Goal: Find specific page/section: Find specific page/section

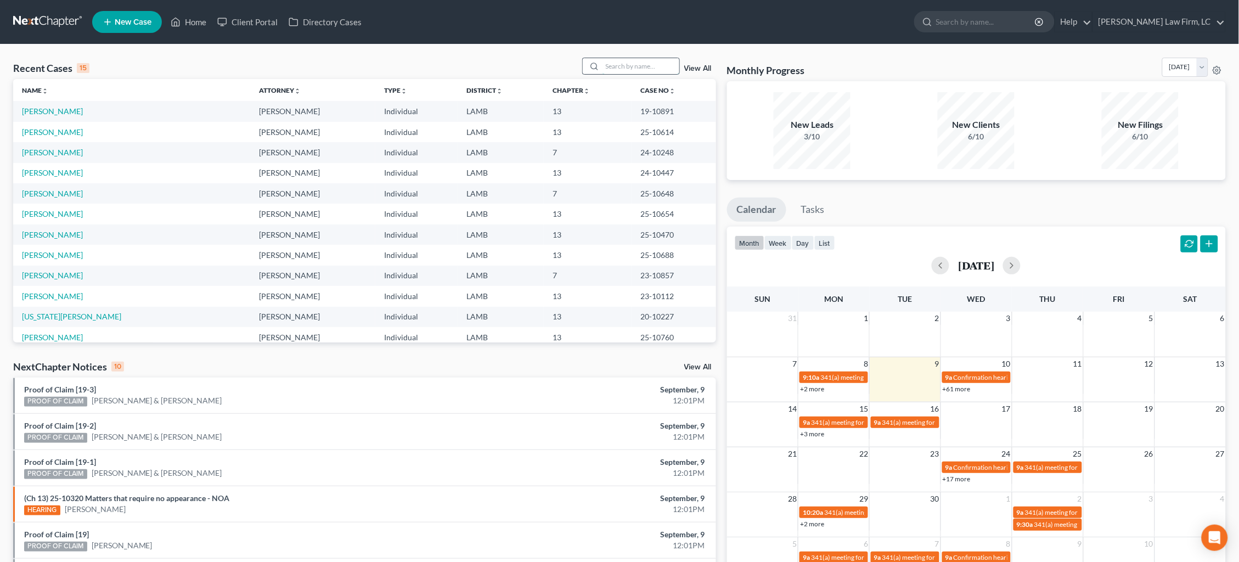
click at [624, 70] on input "search" at bounding box center [641, 66] width 77 height 16
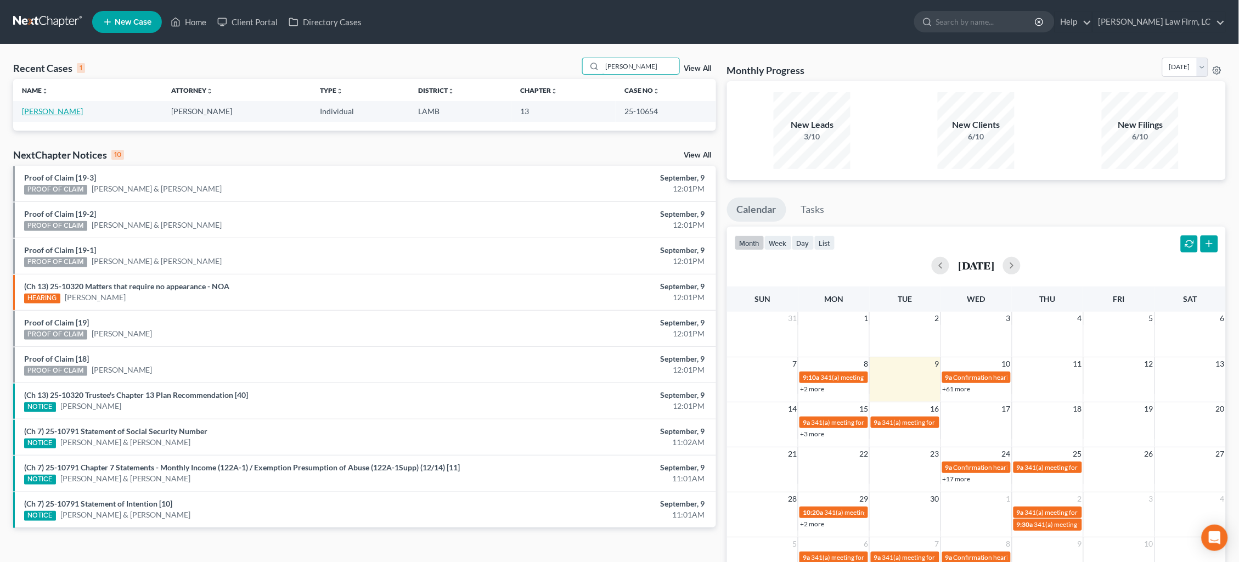
type input "cramer"
click at [52, 108] on link "[PERSON_NAME]" at bounding box center [52, 110] width 61 height 9
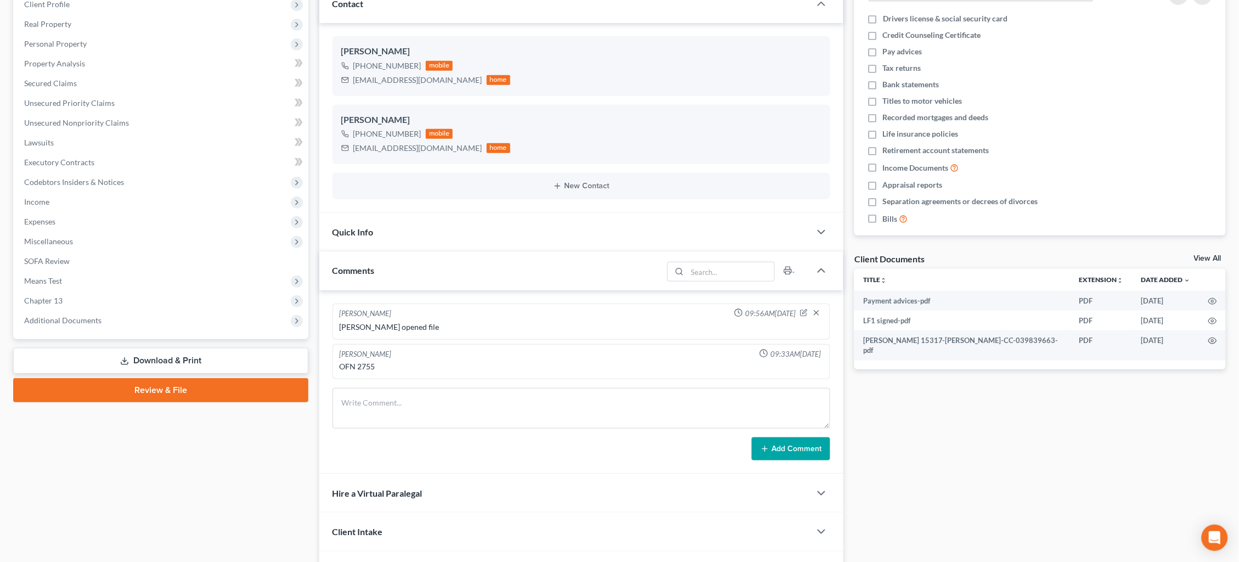
scroll to position [187, 0]
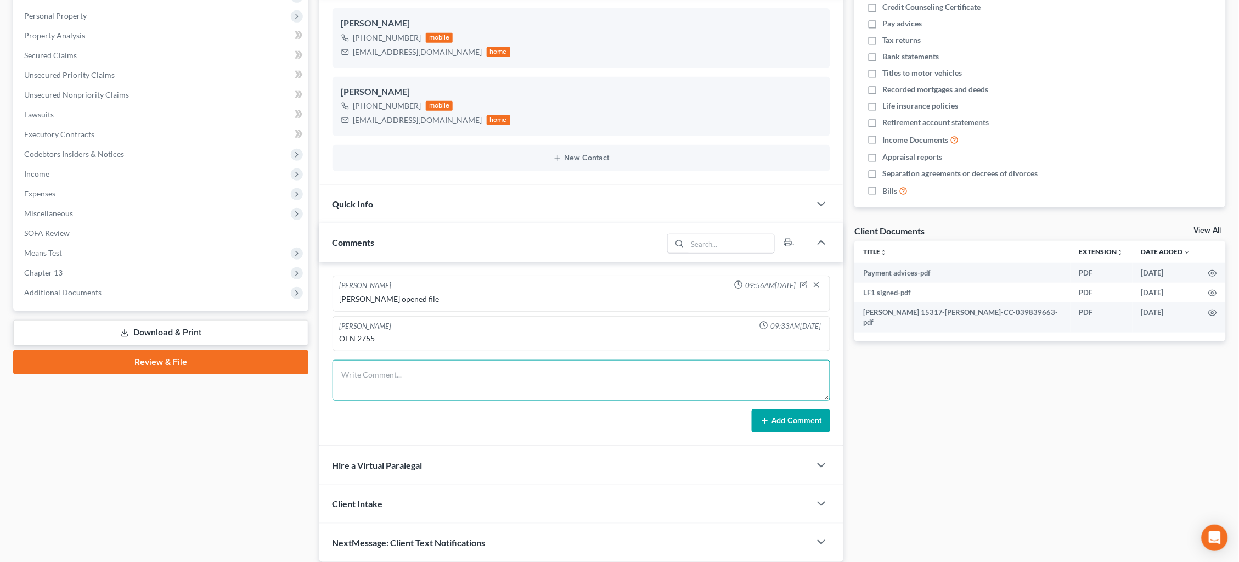
click at [469, 377] on textarea at bounding box center [582, 380] width 498 height 41
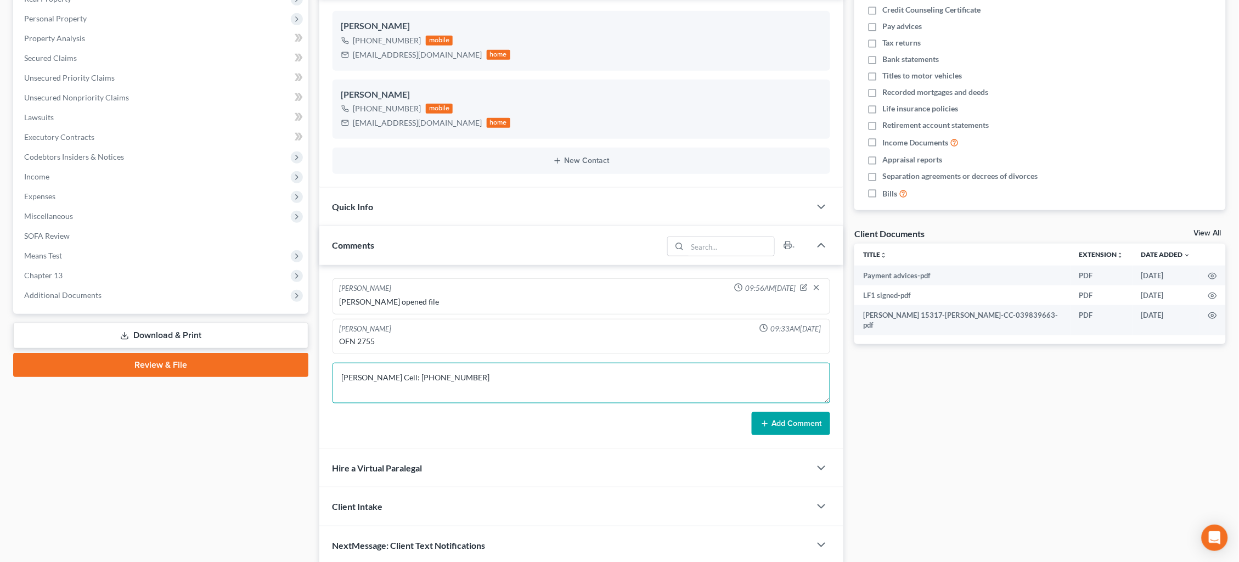
type textarea "John Cell: 225-424-4067"
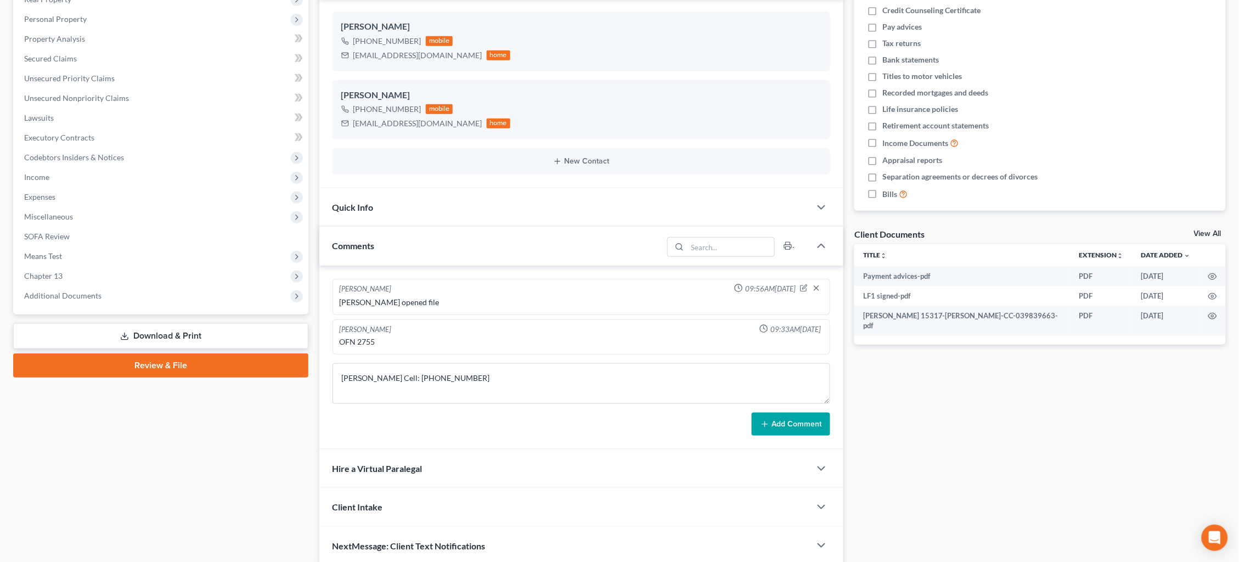
click at [806, 421] on button "Add Comment" at bounding box center [791, 424] width 78 height 23
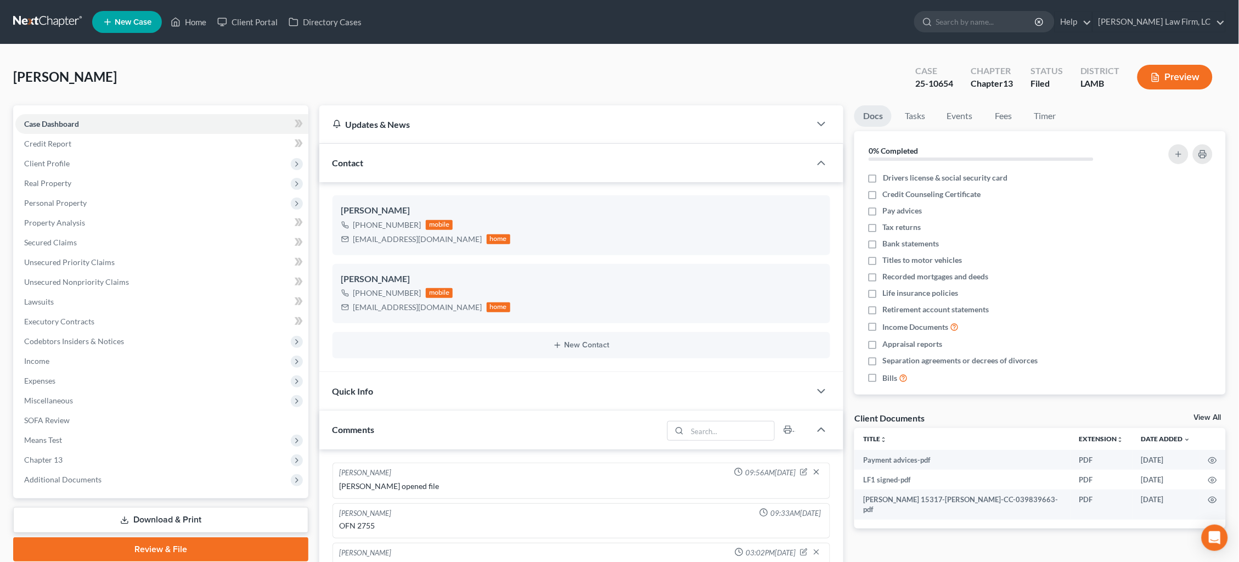
scroll to position [0, 0]
click at [52, 21] on link at bounding box center [48, 22] width 70 height 20
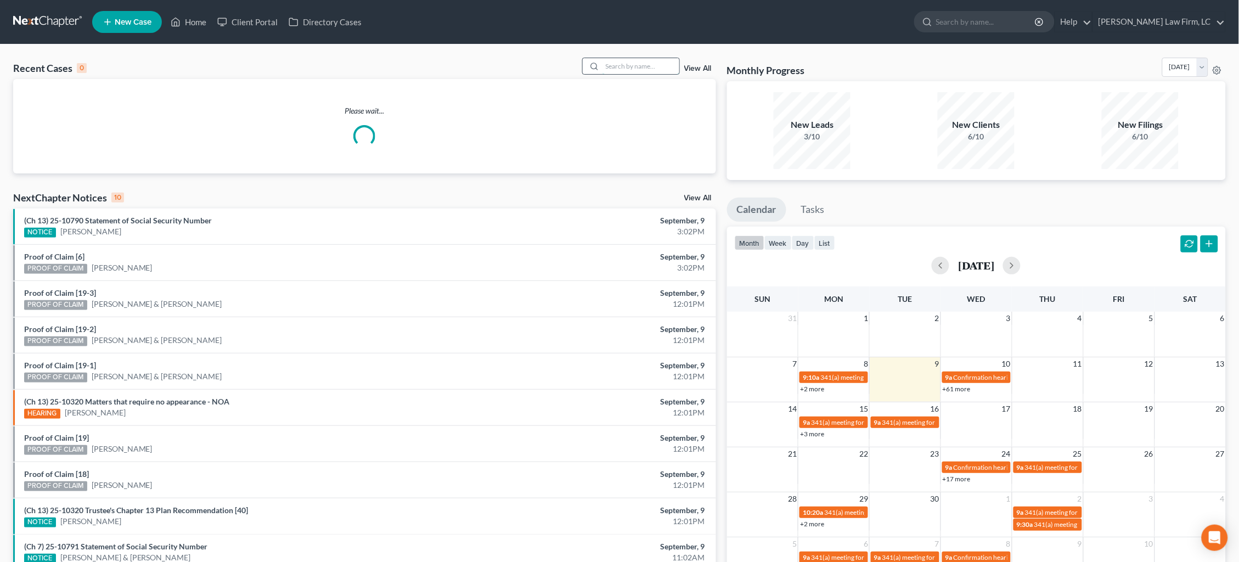
click at [616, 67] on input "search" at bounding box center [641, 66] width 77 height 16
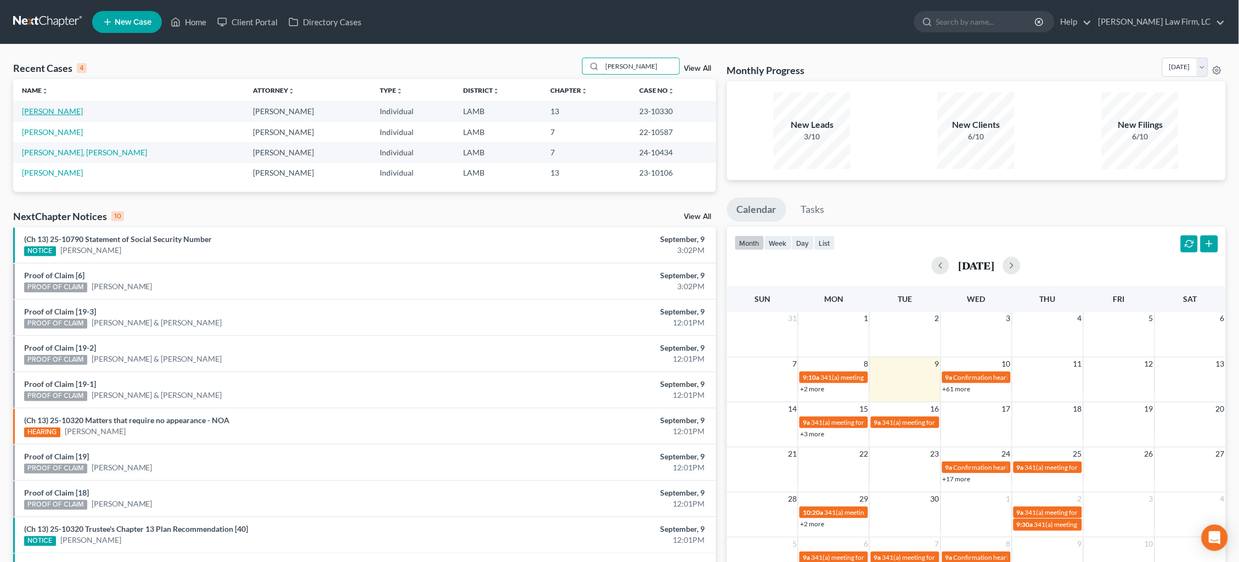
type input "Brumfield"
click at [67, 110] on link "Brumfield, Cedric" at bounding box center [52, 110] width 61 height 9
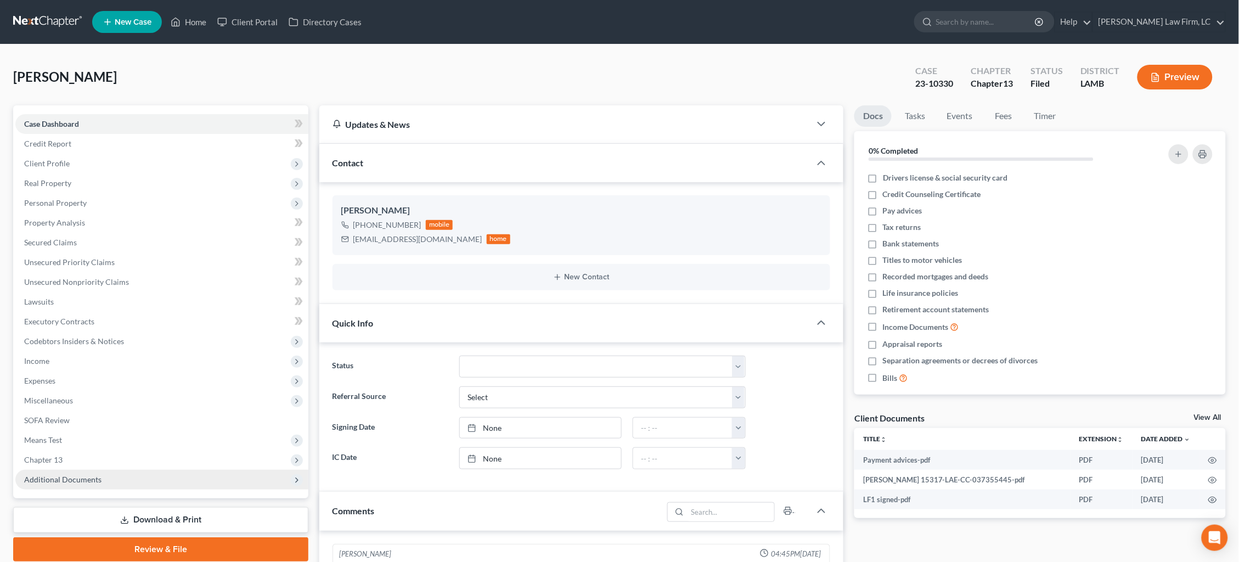
click at [119, 474] on span "Additional Documents" at bounding box center [161, 480] width 293 height 20
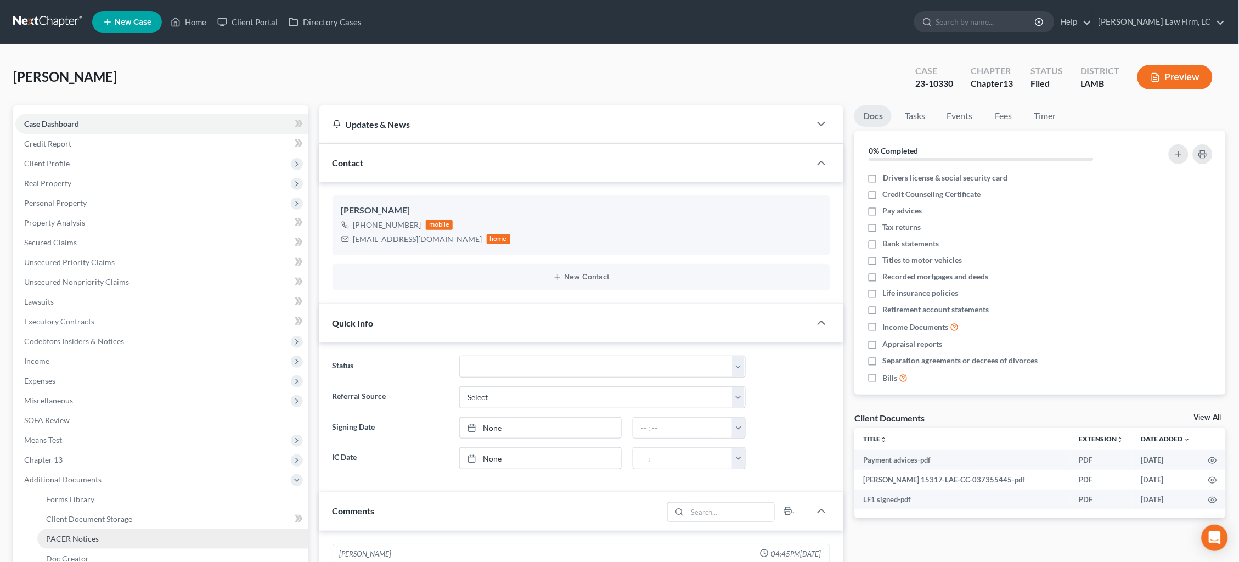
click at [104, 529] on link "PACER Notices" at bounding box center [172, 539] width 271 height 20
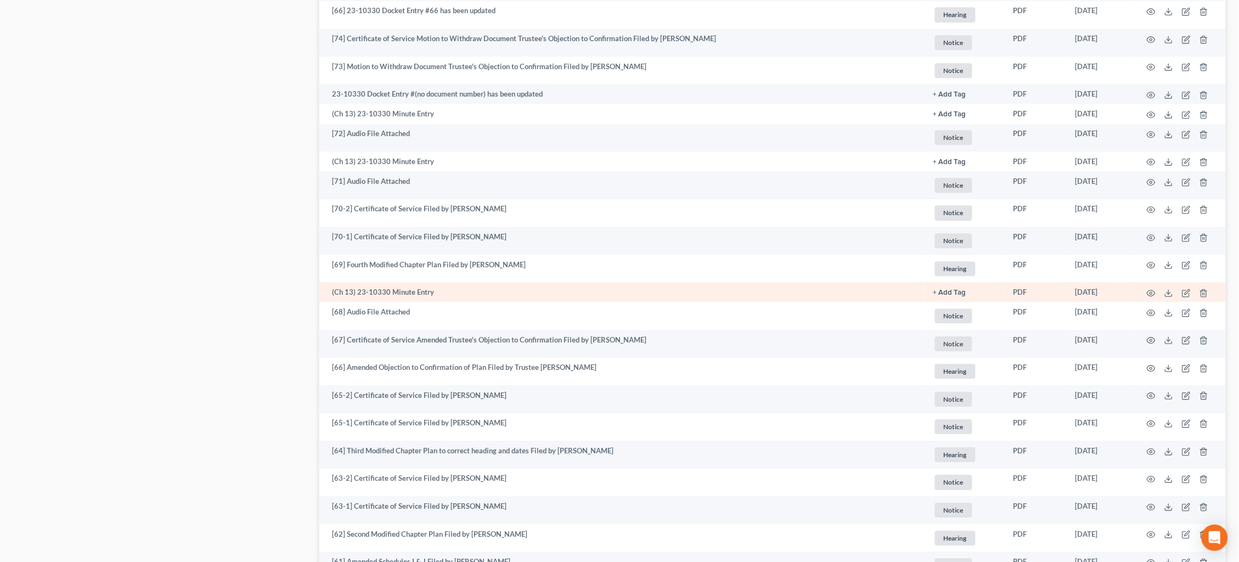
scroll to position [1010, 0]
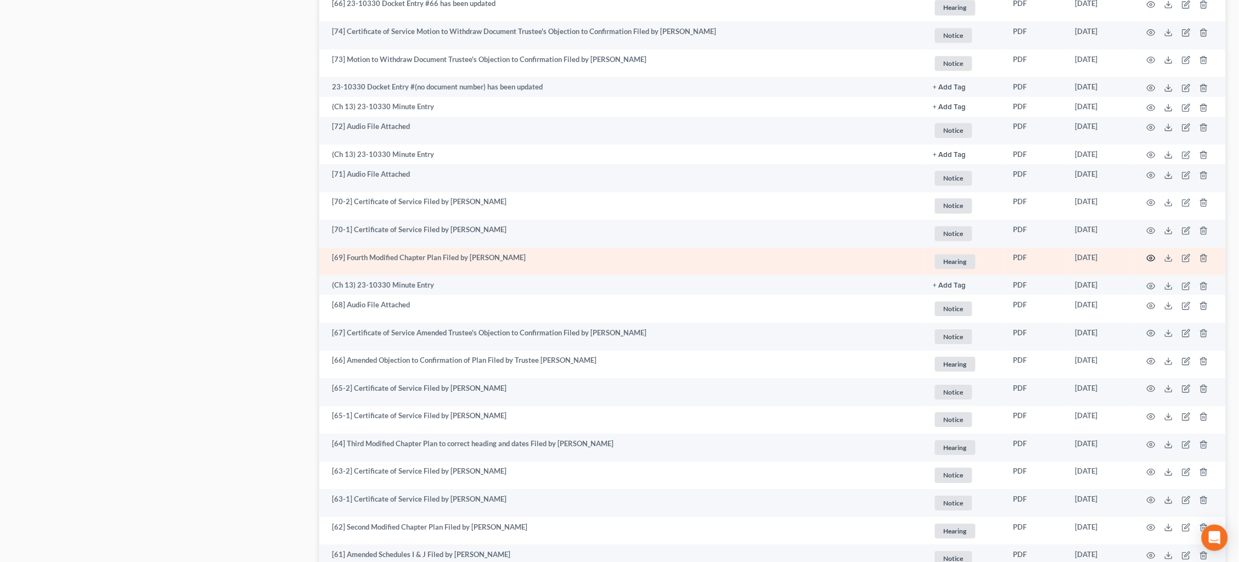
click at [1151, 255] on icon "button" at bounding box center [1151, 258] width 8 height 6
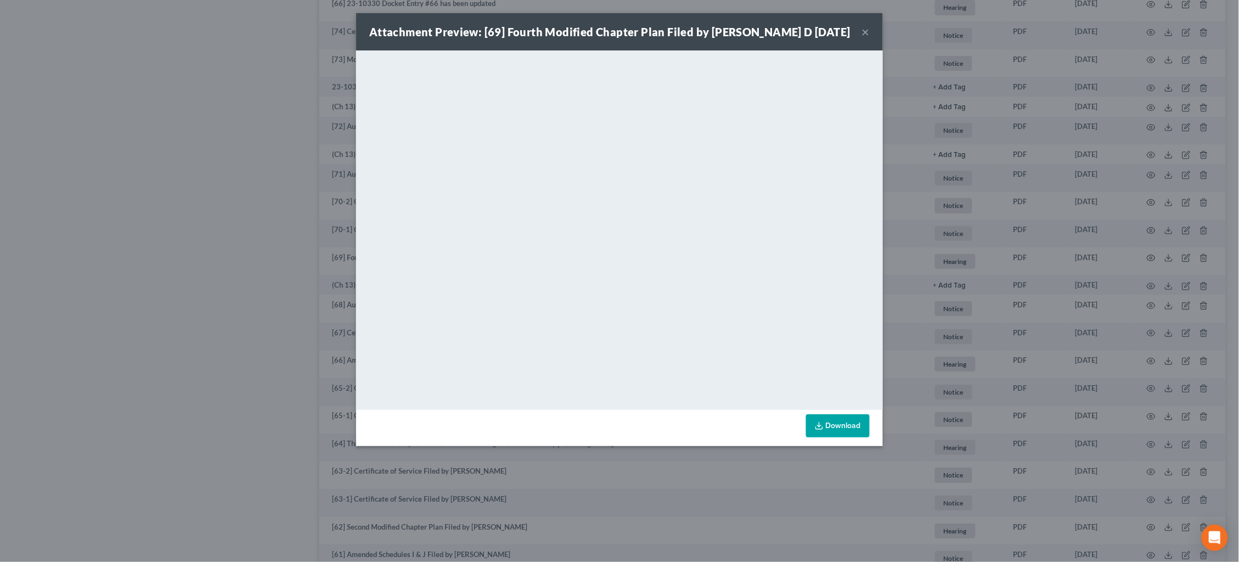
click at [350, 82] on div "Attachment Preview: [69] Fourth Modified Chapter Plan Filed by Mitchell D 07/02…" at bounding box center [619, 281] width 1239 height 562
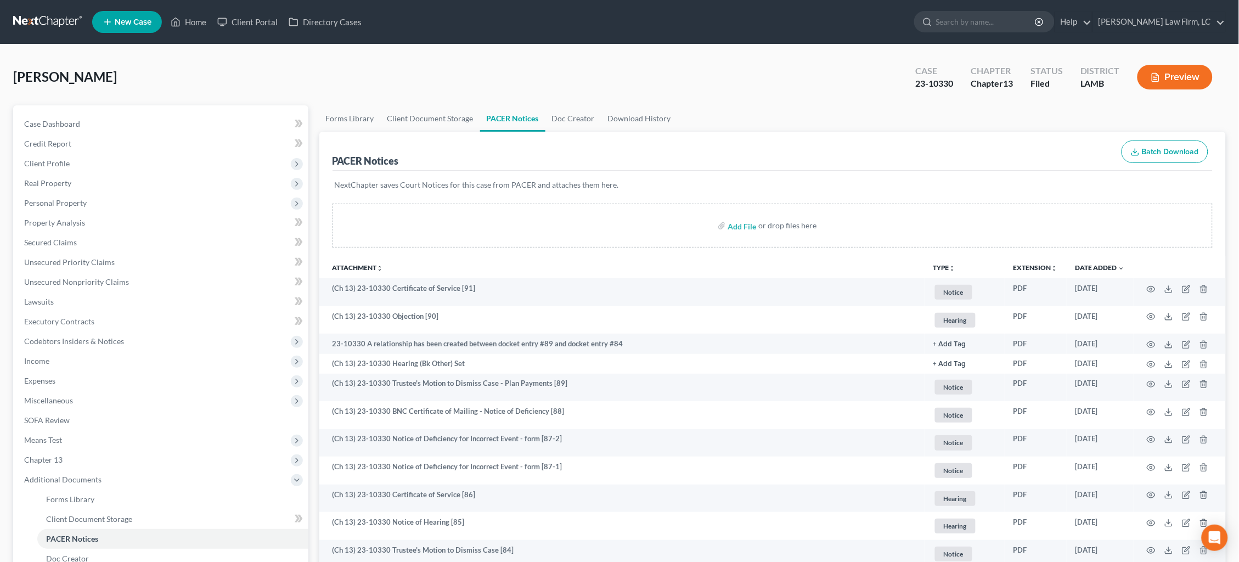
scroll to position [0, 0]
click at [46, 20] on link at bounding box center [48, 22] width 70 height 20
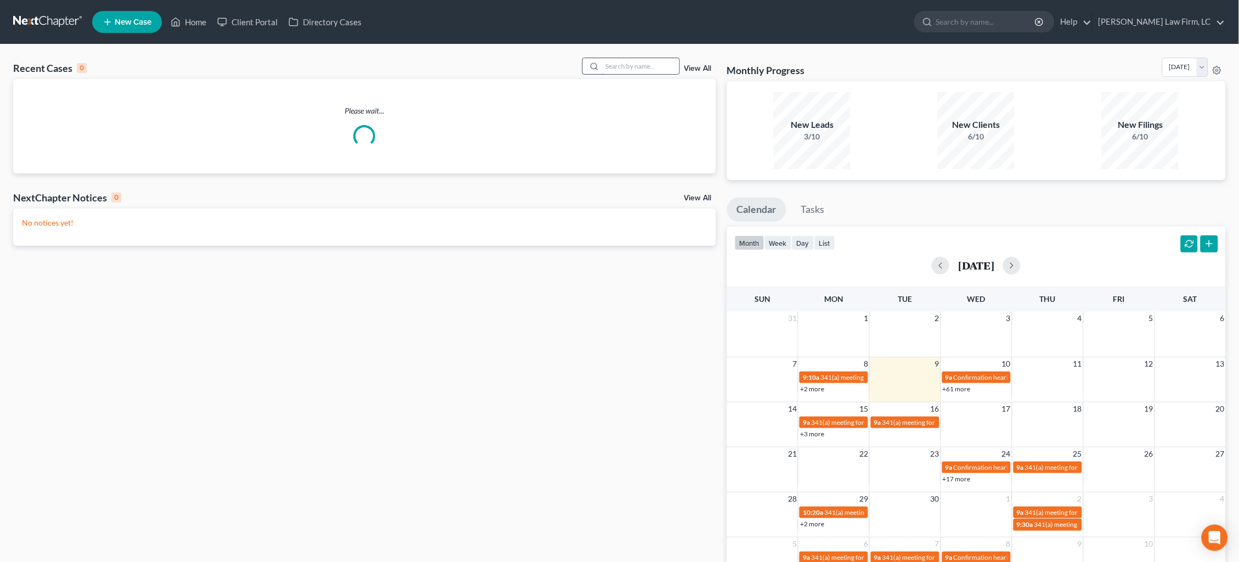
click at [638, 67] on input "search" at bounding box center [641, 66] width 77 height 16
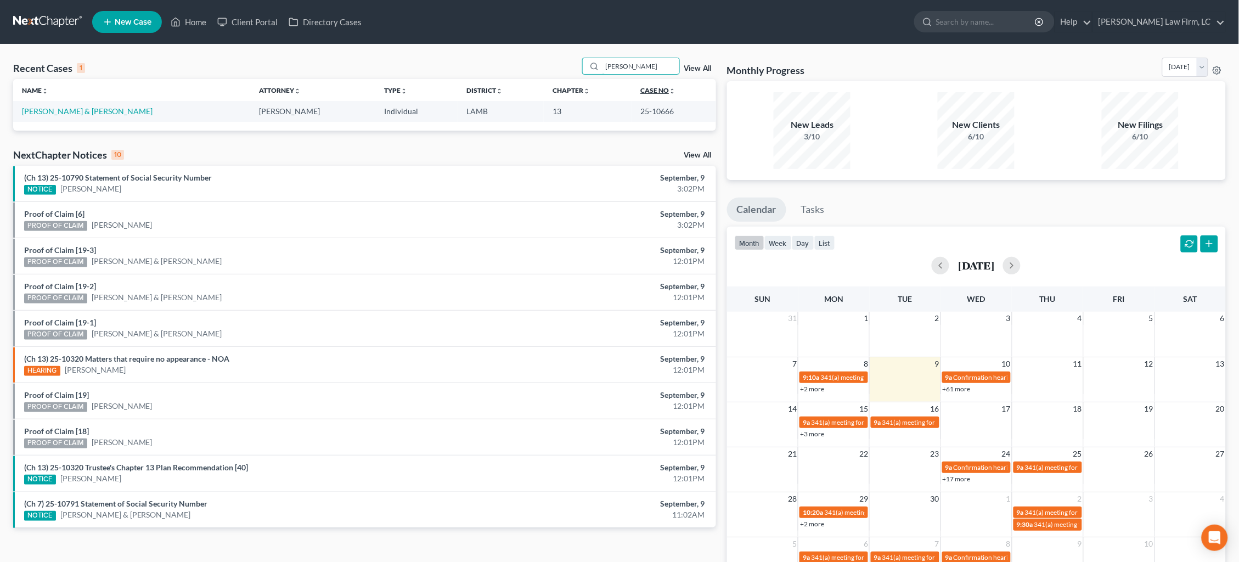
type input "Reese"
drag, startPoint x: 630, startPoint y: 88, endPoint x: 46, endPoint y: 109, distance: 584.2
click at [42, 108] on link "Seese, Thomas & Lisa" at bounding box center [87, 110] width 131 height 9
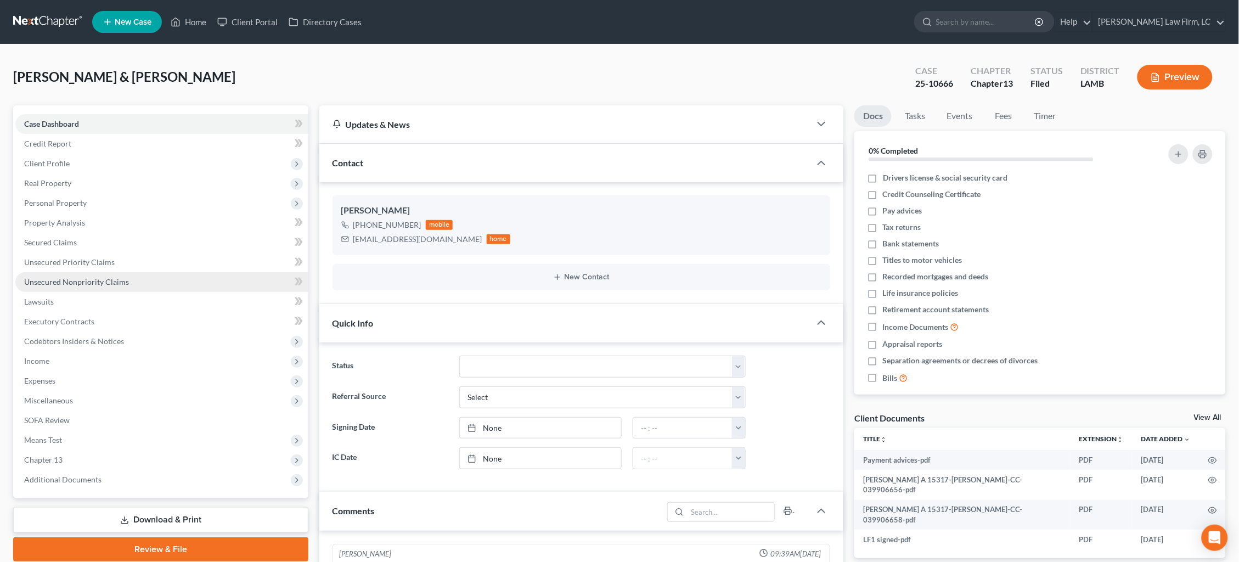
click at [126, 277] on span "Unsecured Nonpriority Claims" at bounding box center [76, 281] width 105 height 9
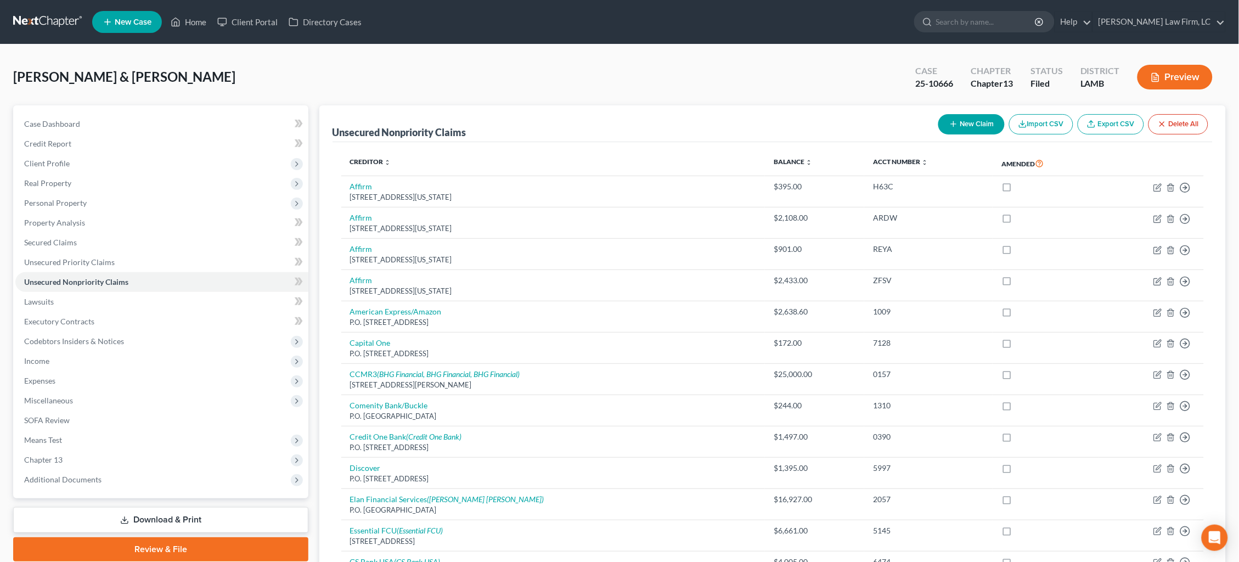
click at [43, 21] on link at bounding box center [48, 22] width 70 height 20
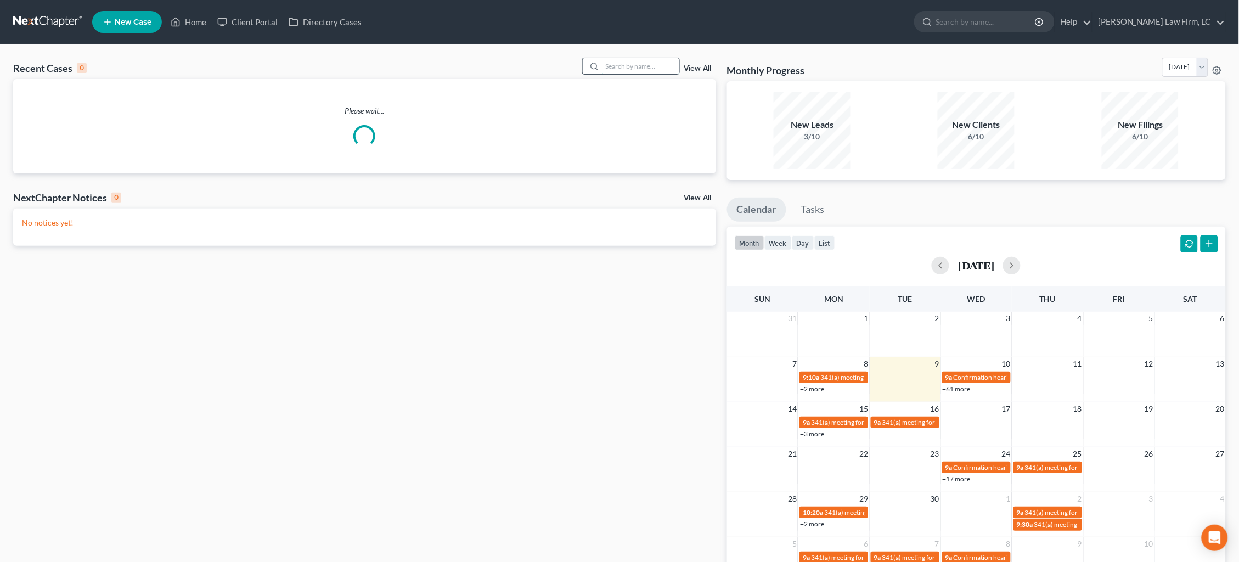
click at [624, 59] on input "search" at bounding box center [641, 66] width 77 height 16
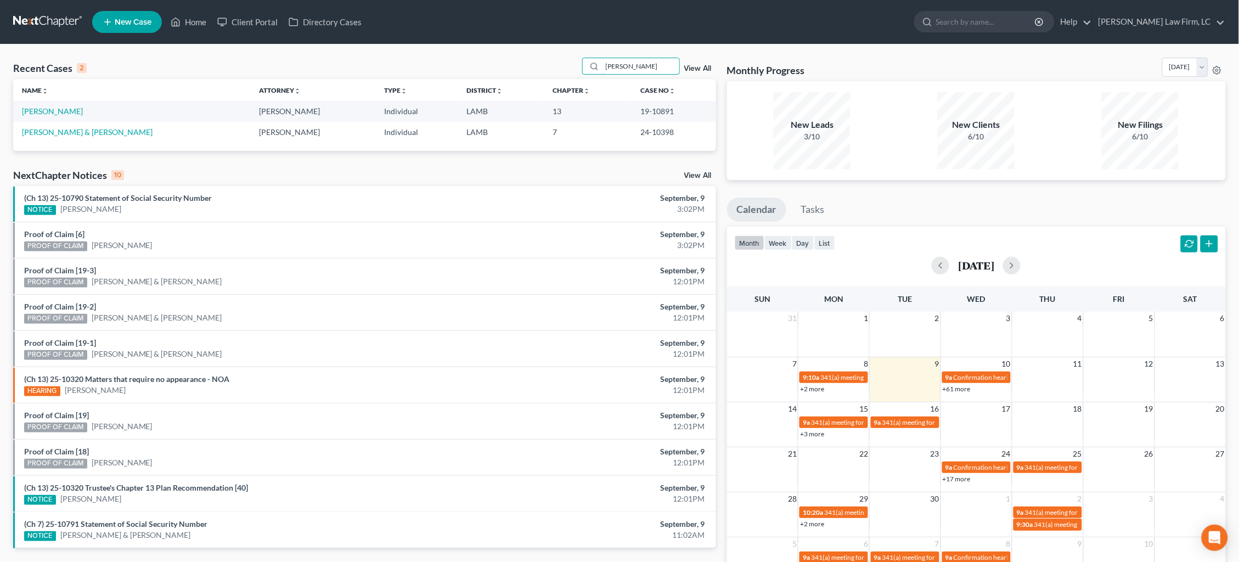
type input "[PERSON_NAME]"
click at [50, 122] on td "[PERSON_NAME] & [PERSON_NAME]" at bounding box center [131, 132] width 237 height 20
click at [52, 115] on link "[PERSON_NAME]" at bounding box center [52, 110] width 61 height 9
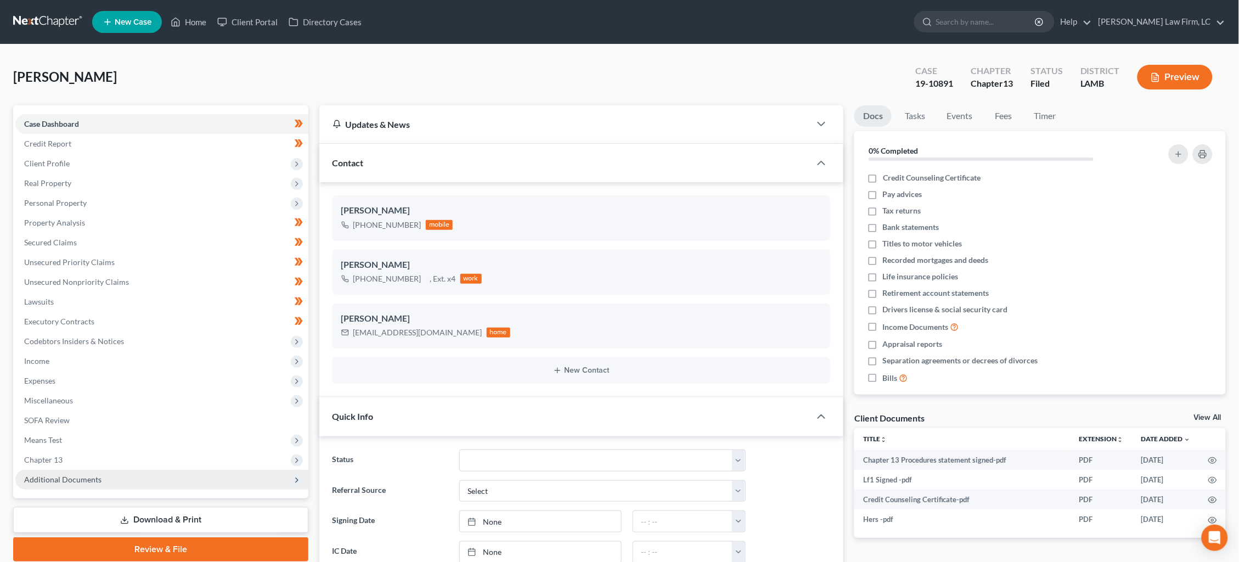
click at [97, 471] on span "Additional Documents" at bounding box center [161, 480] width 293 height 20
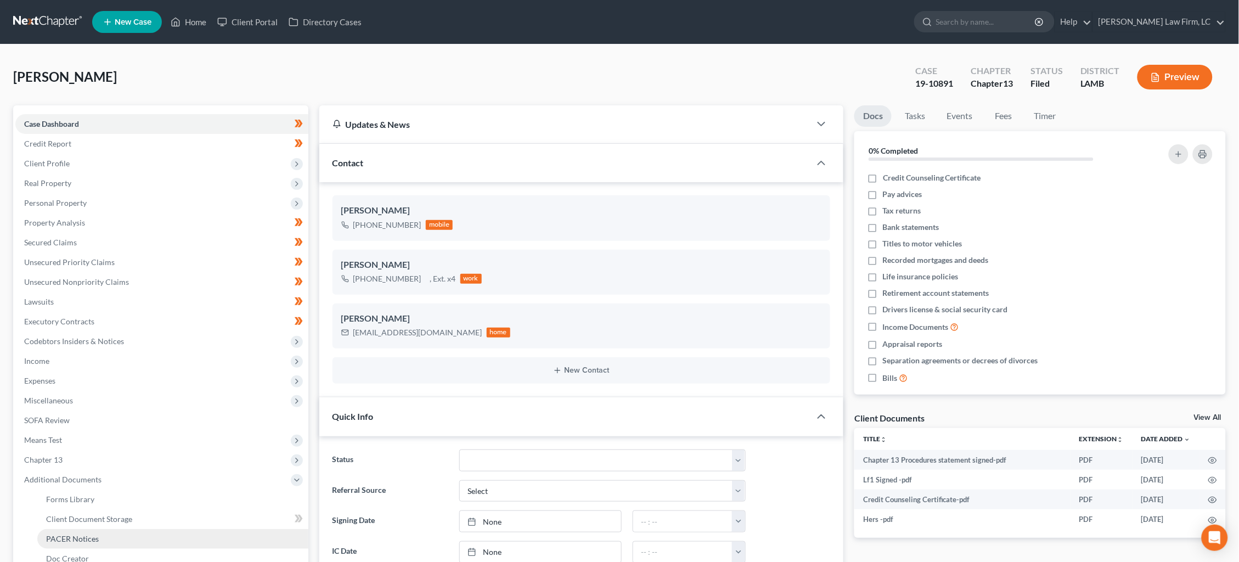
click at [97, 534] on span "PACER Notices" at bounding box center [72, 538] width 53 height 9
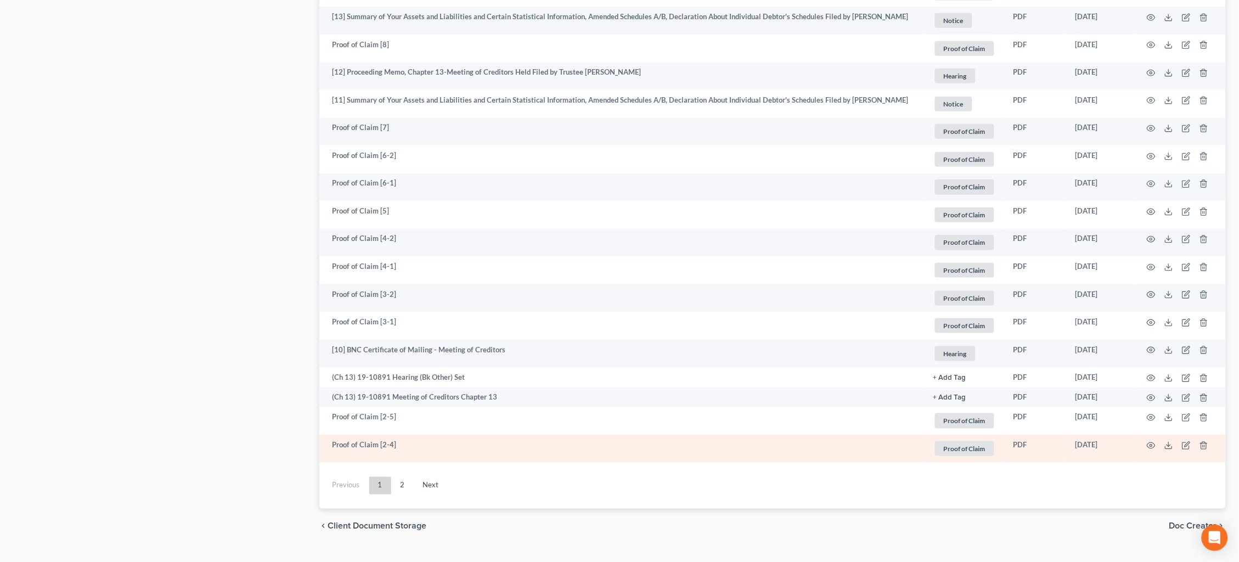
scroll to position [1800, 0]
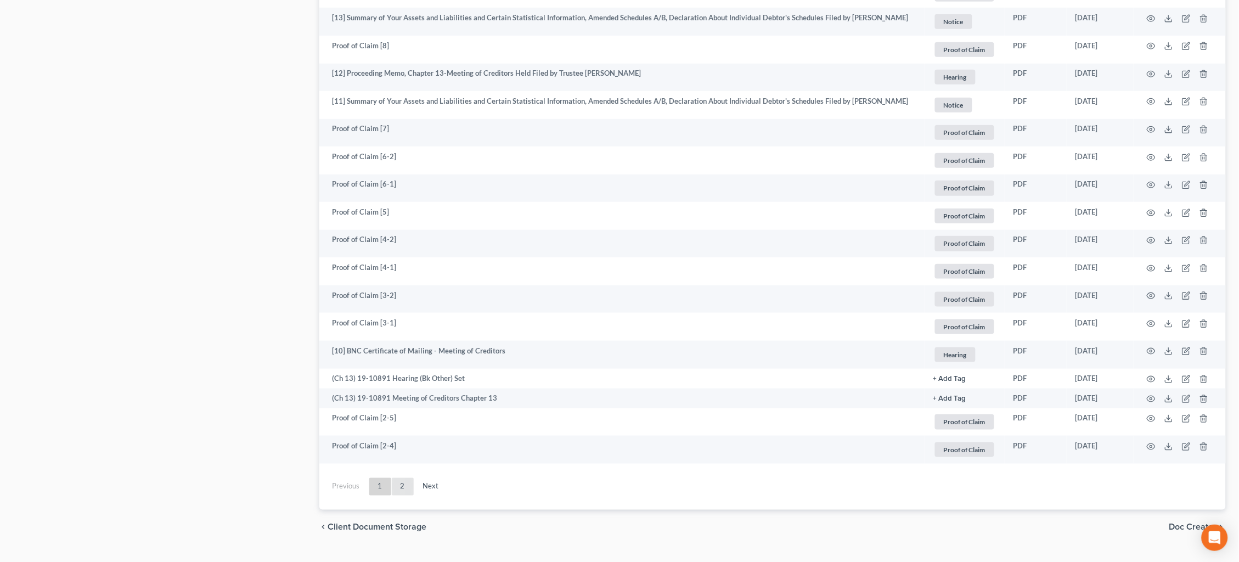
click at [401, 478] on link "2" at bounding box center [403, 487] width 22 height 18
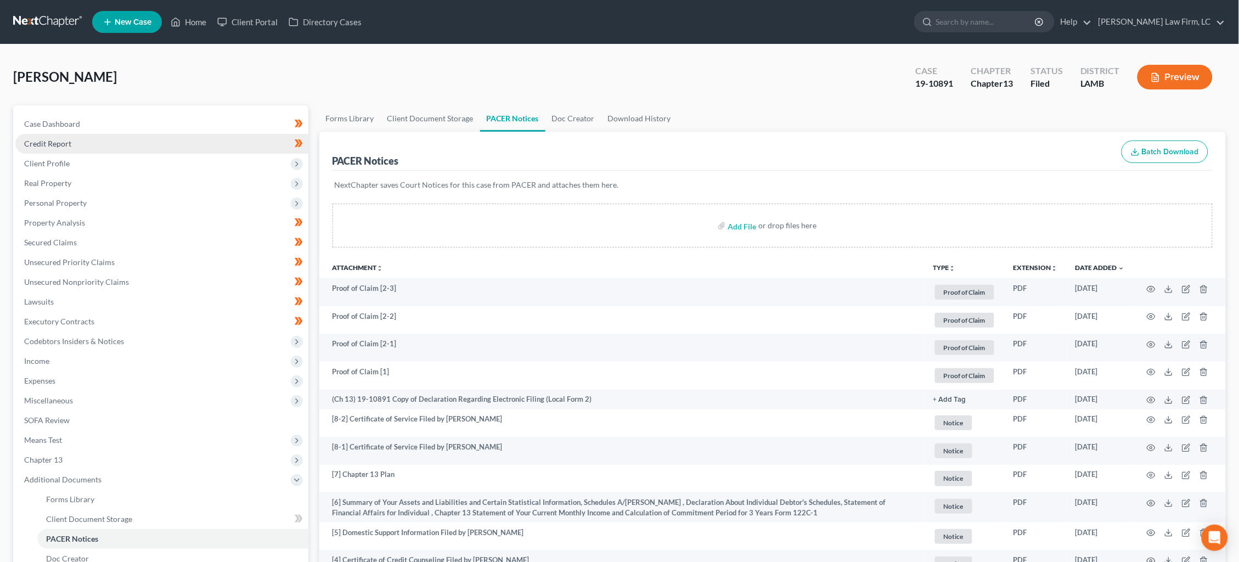
scroll to position [0, 0]
click at [44, 24] on link at bounding box center [48, 22] width 70 height 20
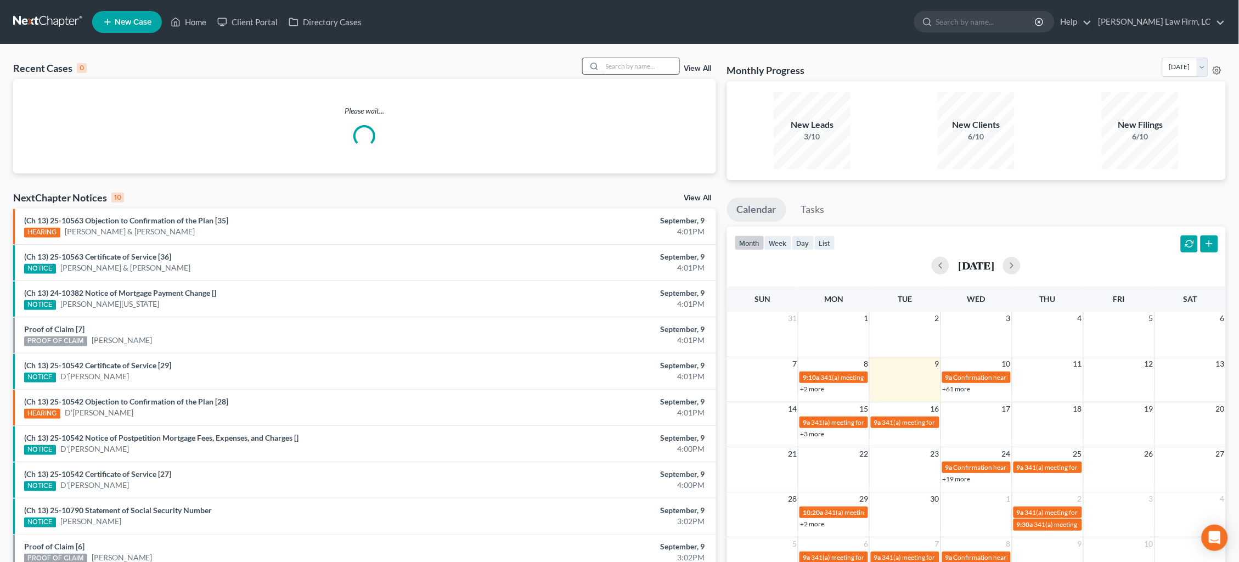
click at [655, 66] on input "search" at bounding box center [641, 66] width 77 height 16
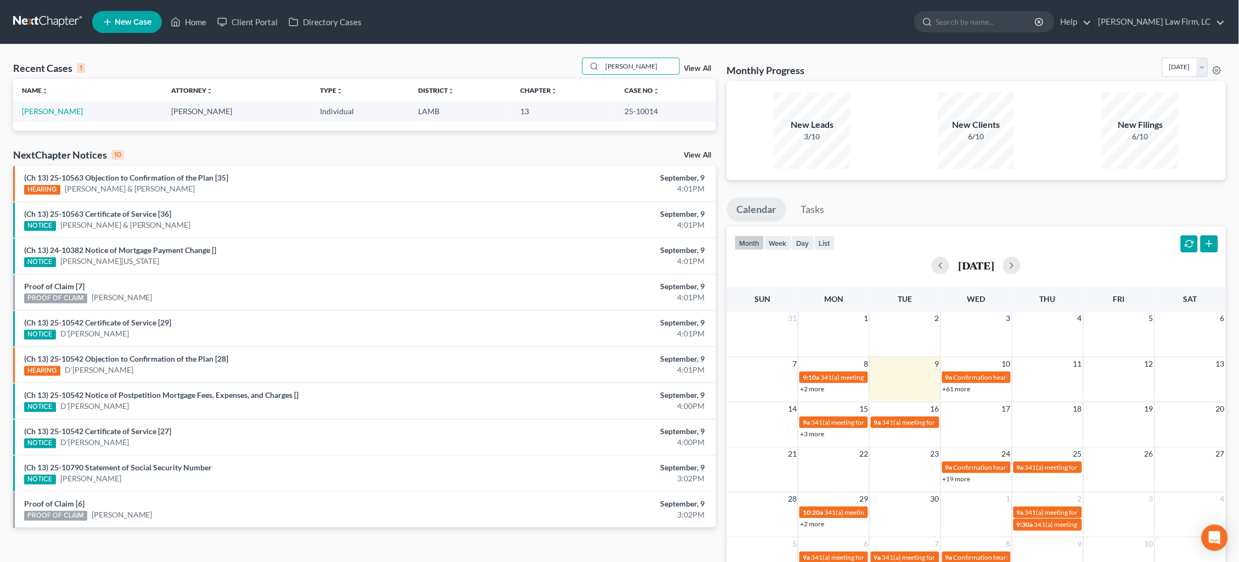
type input "[PERSON_NAME]"
drag, startPoint x: 555, startPoint y: 97, endPoint x: 61, endPoint y: 111, distance: 494.6
click at [61, 111] on link "[PERSON_NAME]" at bounding box center [52, 110] width 61 height 9
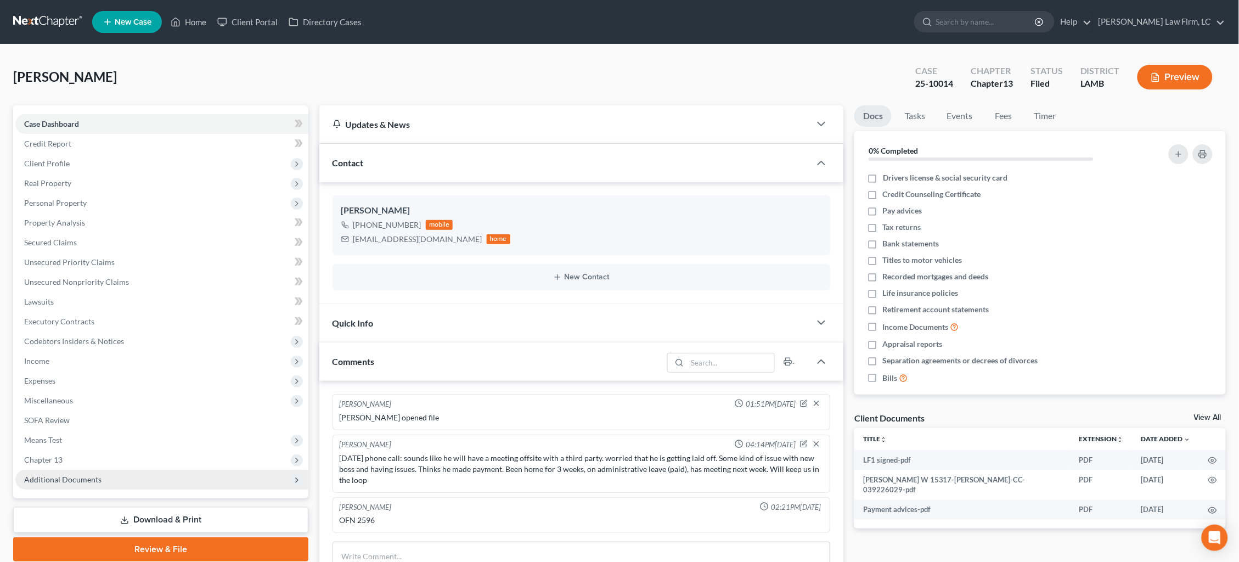
click at [93, 475] on span "Additional Documents" at bounding box center [62, 479] width 77 height 9
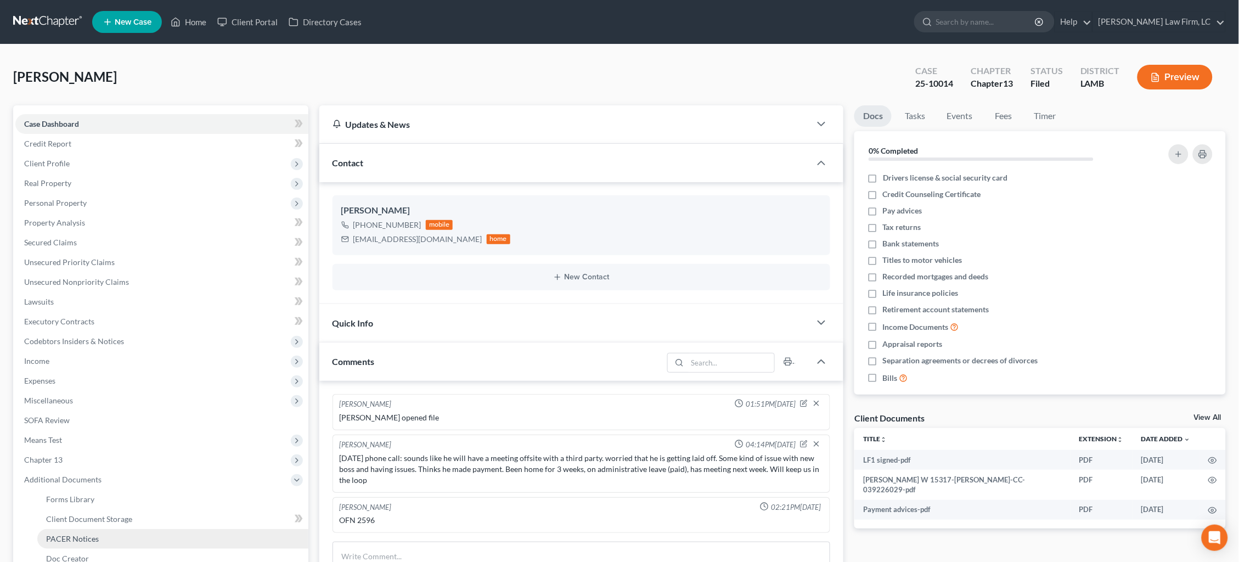
click at [100, 529] on link "PACER Notices" at bounding box center [172, 539] width 271 height 20
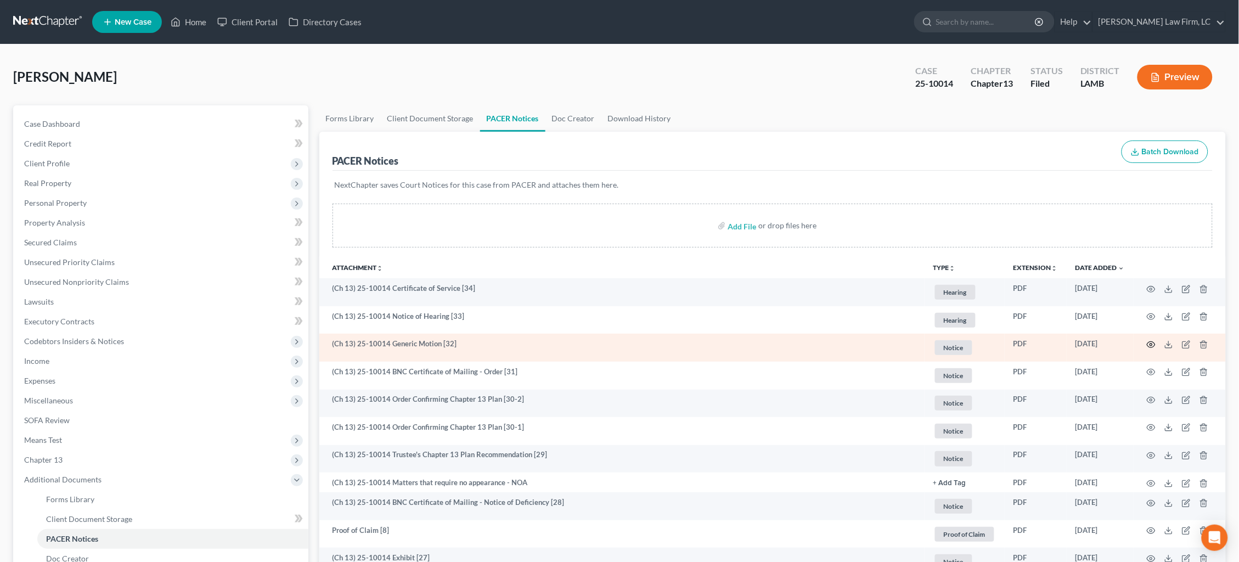
click at [1150, 341] on icon "button" at bounding box center [1151, 344] width 9 height 9
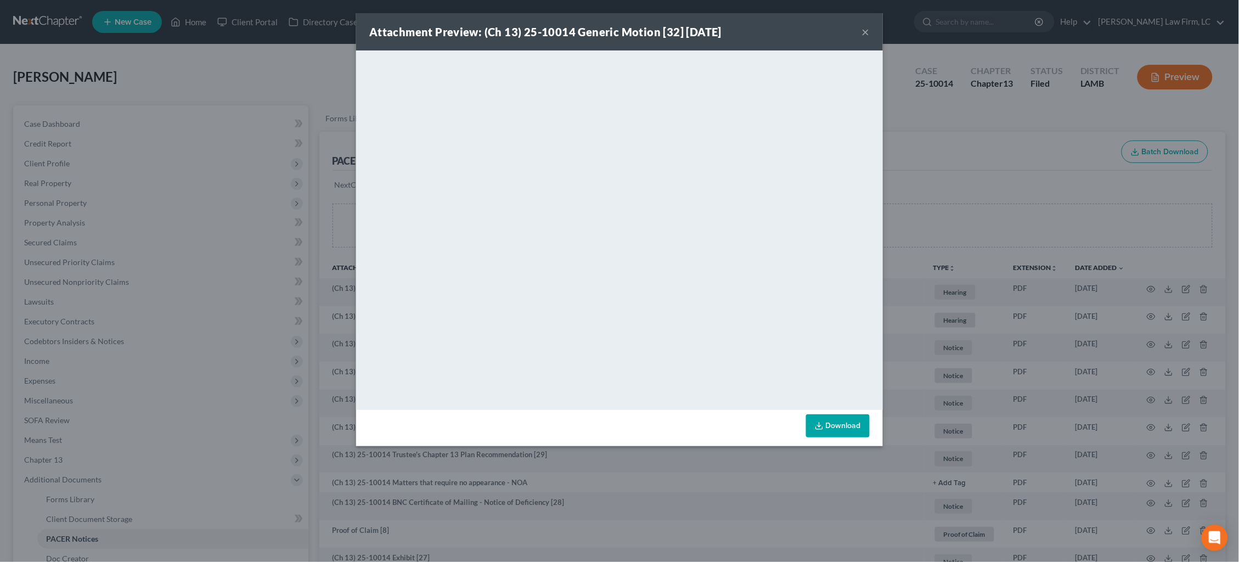
click at [866, 37] on button "×" at bounding box center [866, 31] width 8 height 13
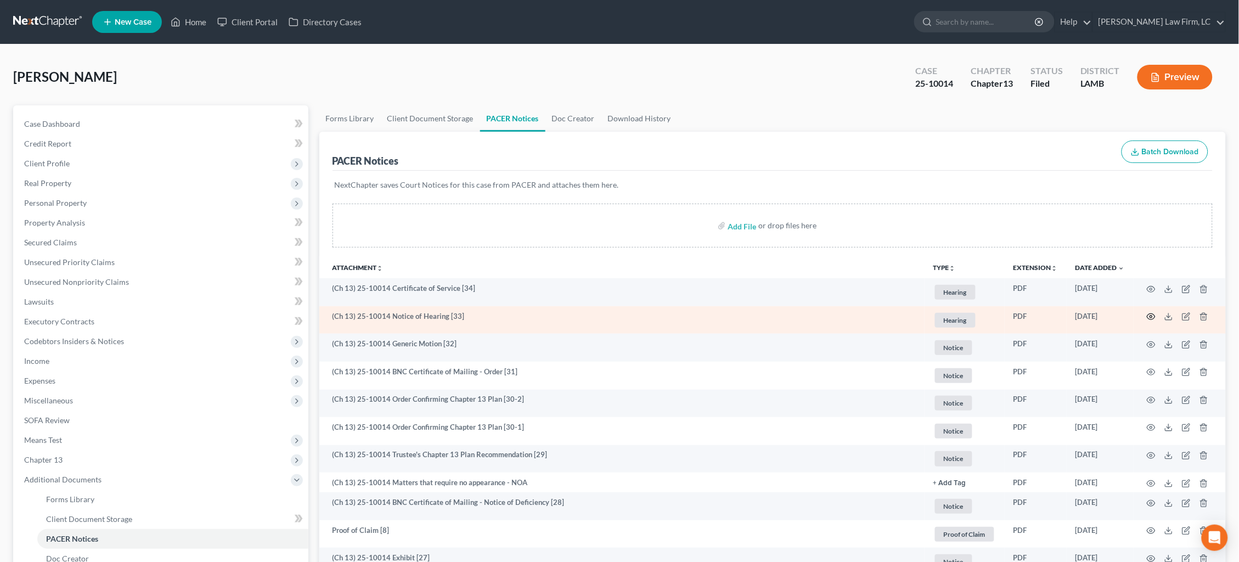
click at [1149, 317] on icon "button" at bounding box center [1151, 316] width 9 height 9
